Goal: Navigation & Orientation: Find specific page/section

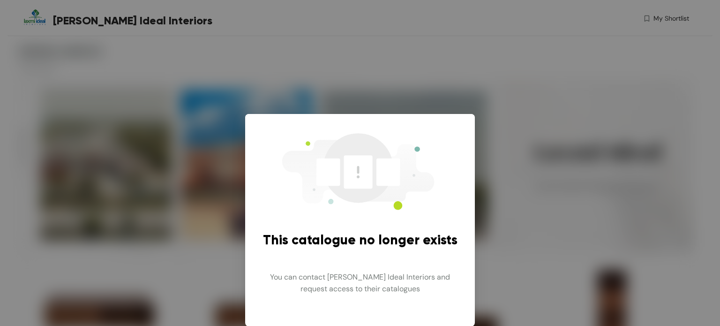
scroll to position [4, 0]
click at [231, 197] on div "This catalogue no longer exists You can contact [PERSON_NAME] Ideal Interiors a…" at bounding box center [360, 163] width 720 height 326
click at [221, 175] on div "This catalogue no longer exists You can contact [PERSON_NAME] Ideal Interiors a…" at bounding box center [360, 163] width 720 height 326
click at [68, 91] on div "This catalogue no longer exists You can contact [PERSON_NAME] Ideal Interiors a…" at bounding box center [360, 163] width 720 height 326
click at [356, 133] on img at bounding box center [355, 170] width 169 height 87
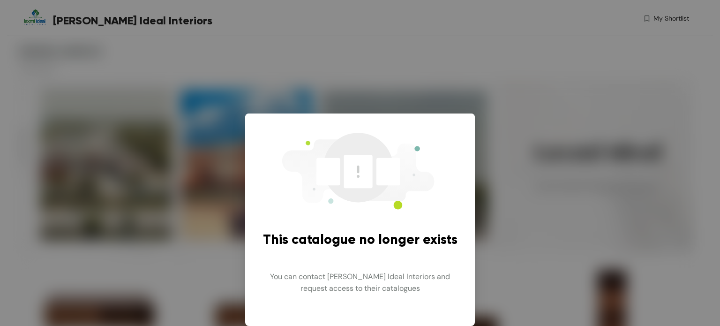
click at [165, 140] on div "This catalogue no longer exists You can contact [PERSON_NAME] Ideal Interiors a…" at bounding box center [360, 163] width 720 height 326
drag, startPoint x: 266, startPoint y: 218, endPoint x: 128, endPoint y: 171, distance: 146.0
click at [267, 218] on div "This catalogue no longer exists" at bounding box center [360, 233] width 195 height 34
drag, startPoint x: 375, startPoint y: 120, endPoint x: 503, endPoint y: 79, distance: 134.5
click at [394, 113] on div "This catalogue no longer exists You can contact [PERSON_NAME] Ideal Interiors a…" at bounding box center [360, 163] width 720 height 326
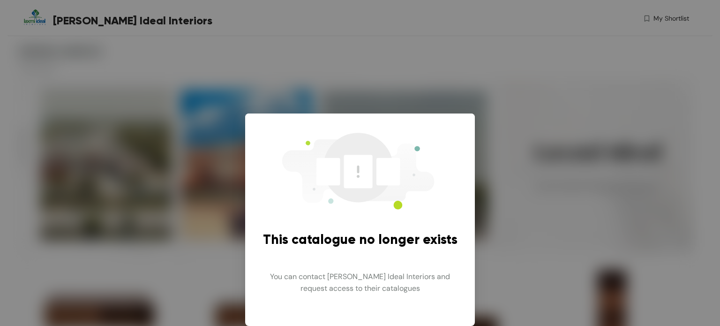
click at [383, 66] on div "This catalogue no longer exists You can contact [PERSON_NAME] Ideal Interiors a…" at bounding box center [360, 163] width 720 height 326
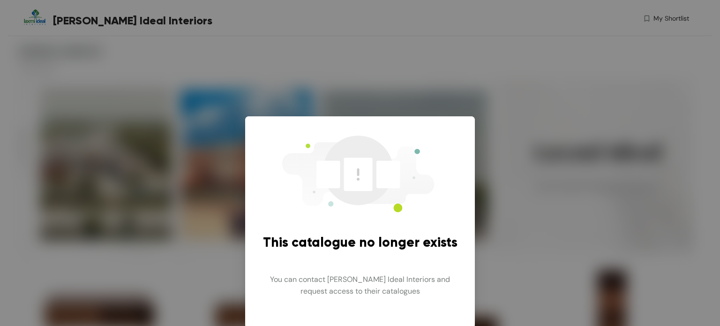
scroll to position [0, 0]
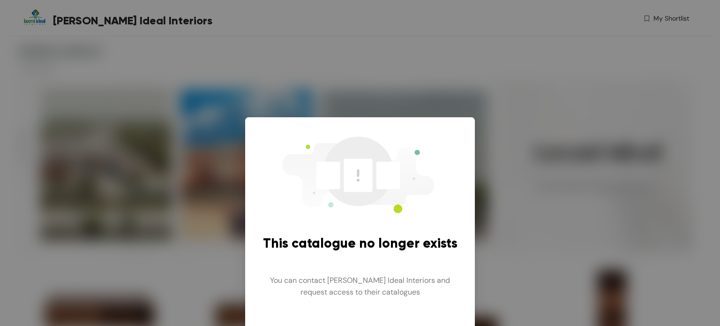
click at [159, 89] on div "This catalogue no longer exists You can contact [PERSON_NAME] Ideal Interiors a…" at bounding box center [360, 163] width 720 height 326
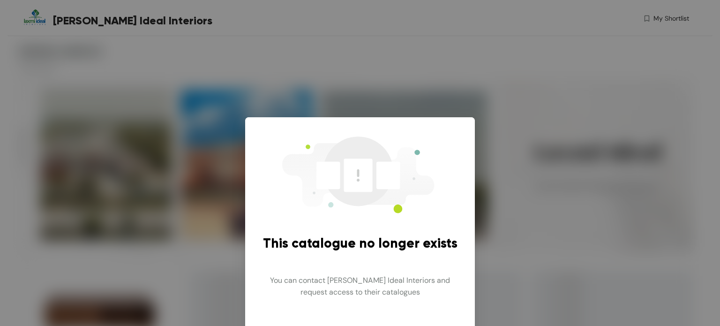
click at [158, 59] on div "This catalogue no longer exists You can contact [PERSON_NAME] Ideal Interiors a…" at bounding box center [360, 163] width 720 height 326
